Goal: Navigation & Orientation: Find specific page/section

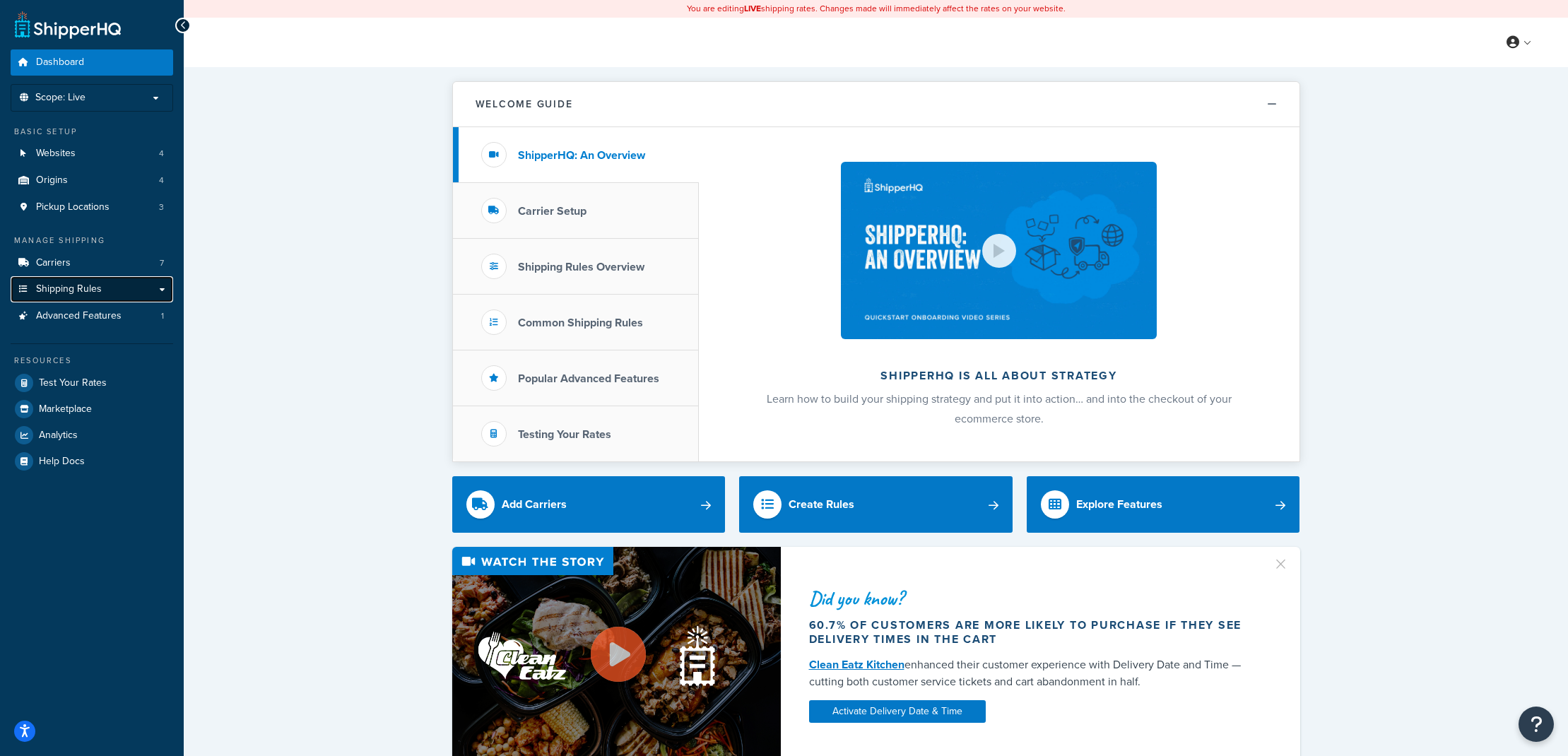
click at [79, 286] on span "Shipping Rules" at bounding box center [68, 289] width 65 height 12
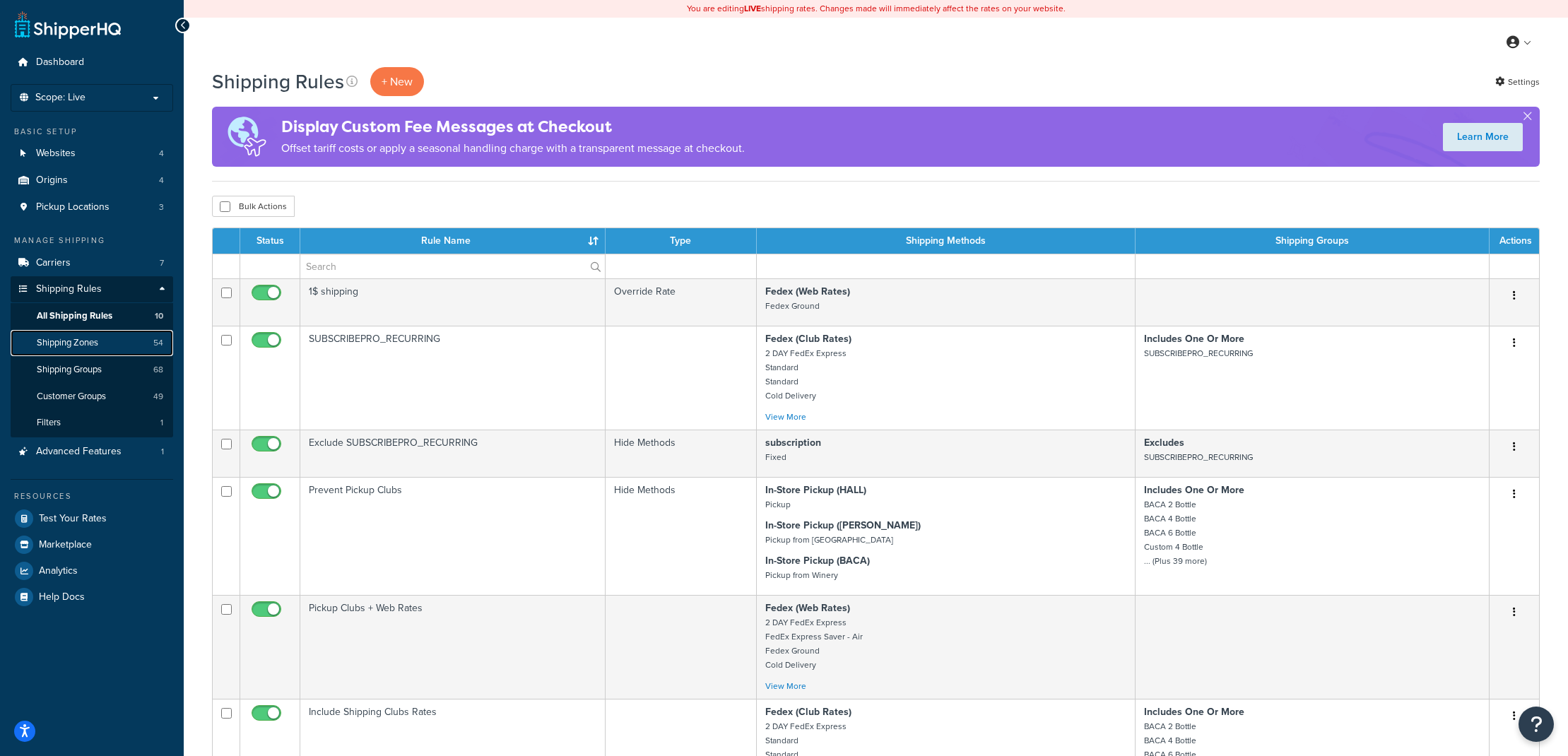
click at [94, 341] on span "Shipping Zones" at bounding box center [67, 342] width 62 height 12
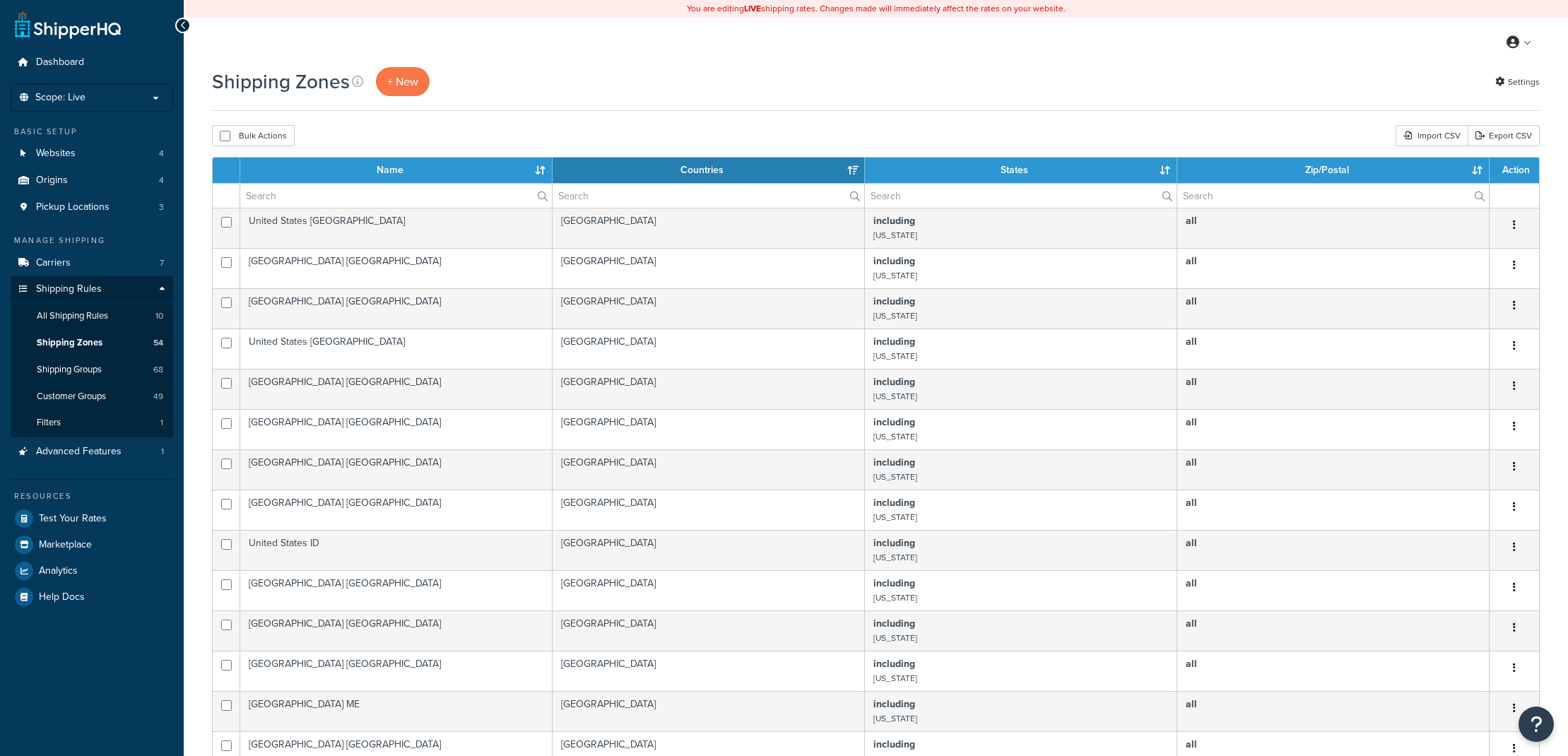
select select "15"
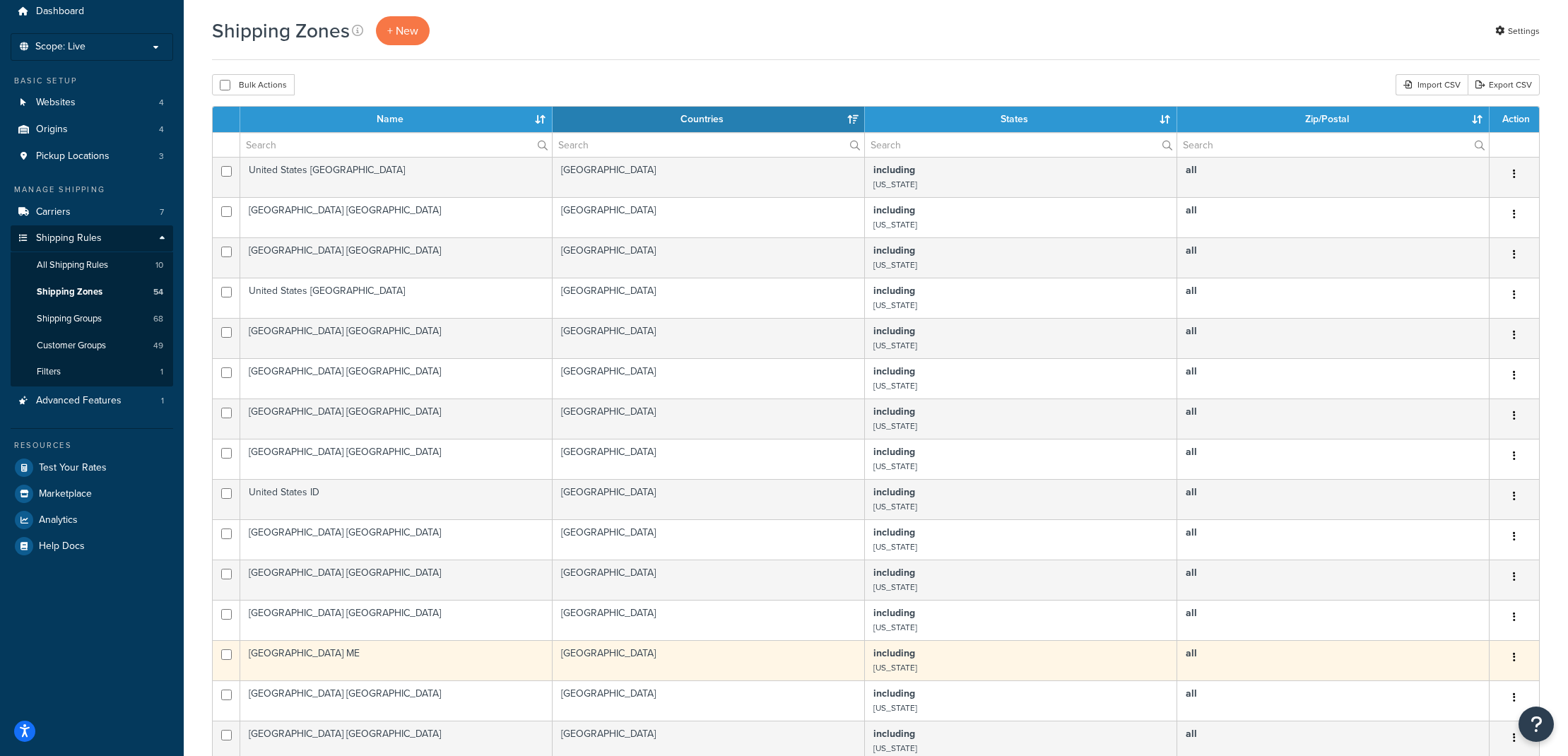
scroll to position [409, 0]
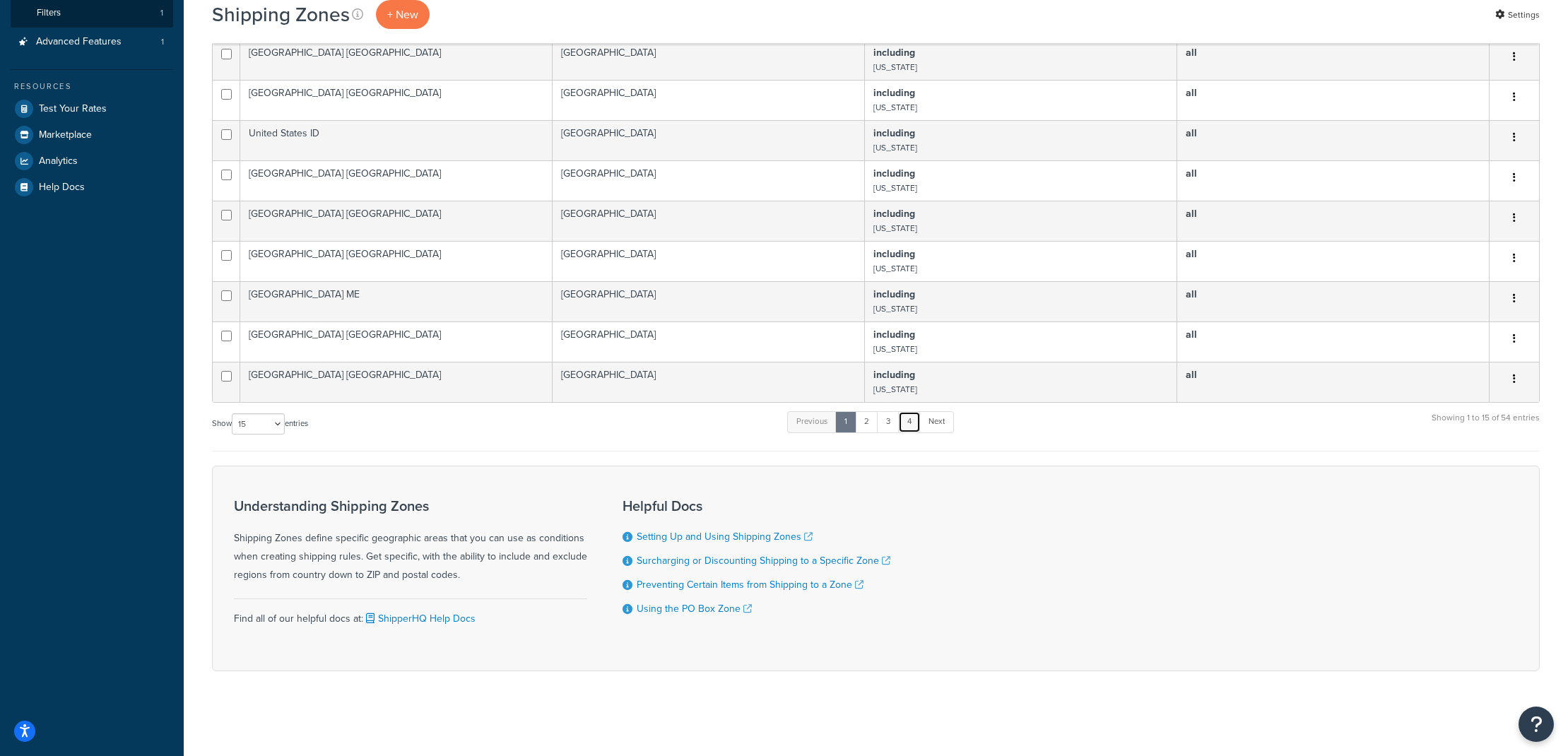
click at [905, 427] on link "4" at bounding box center [909, 421] width 23 height 21
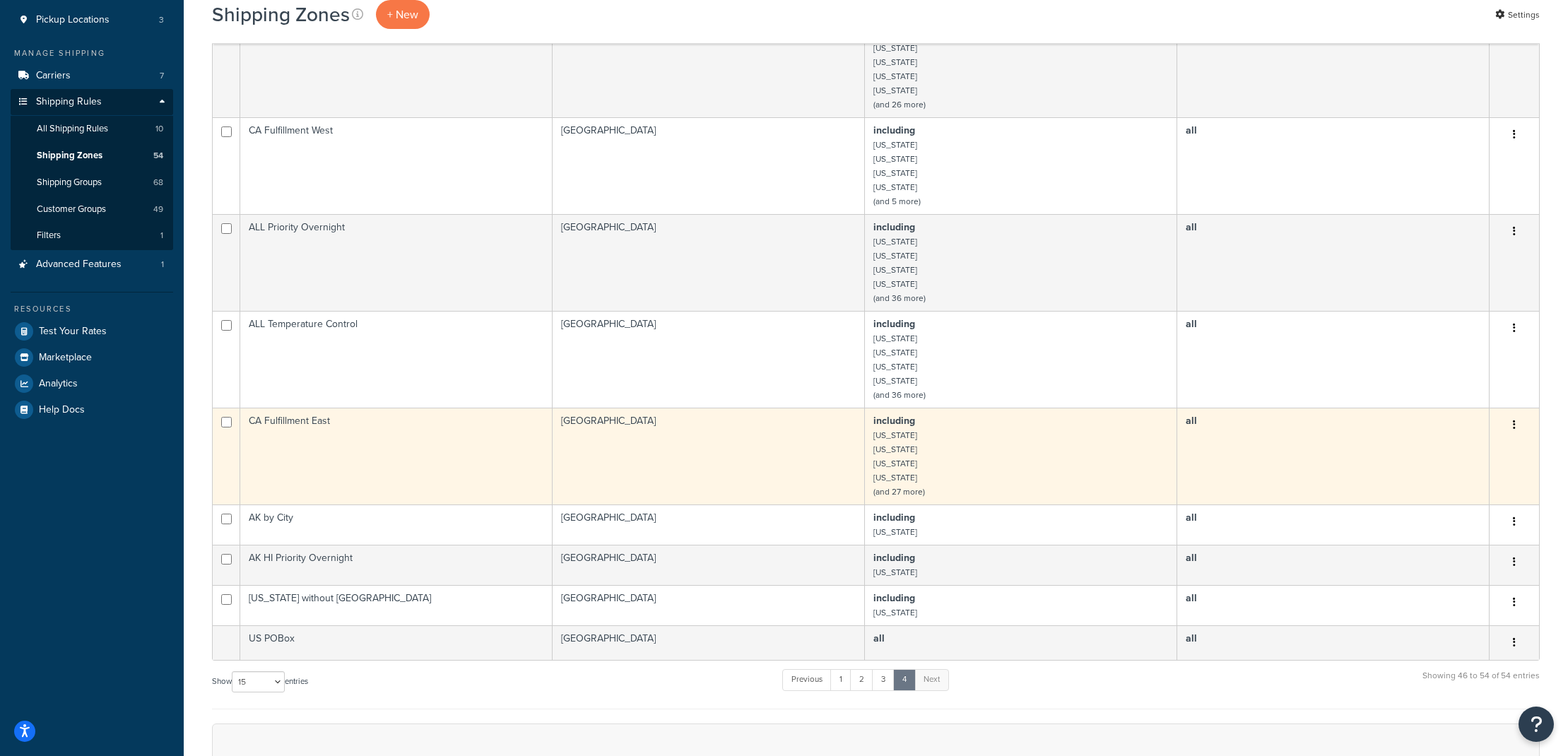
scroll to position [0, 0]
